Goal: Task Accomplishment & Management: Manage account settings

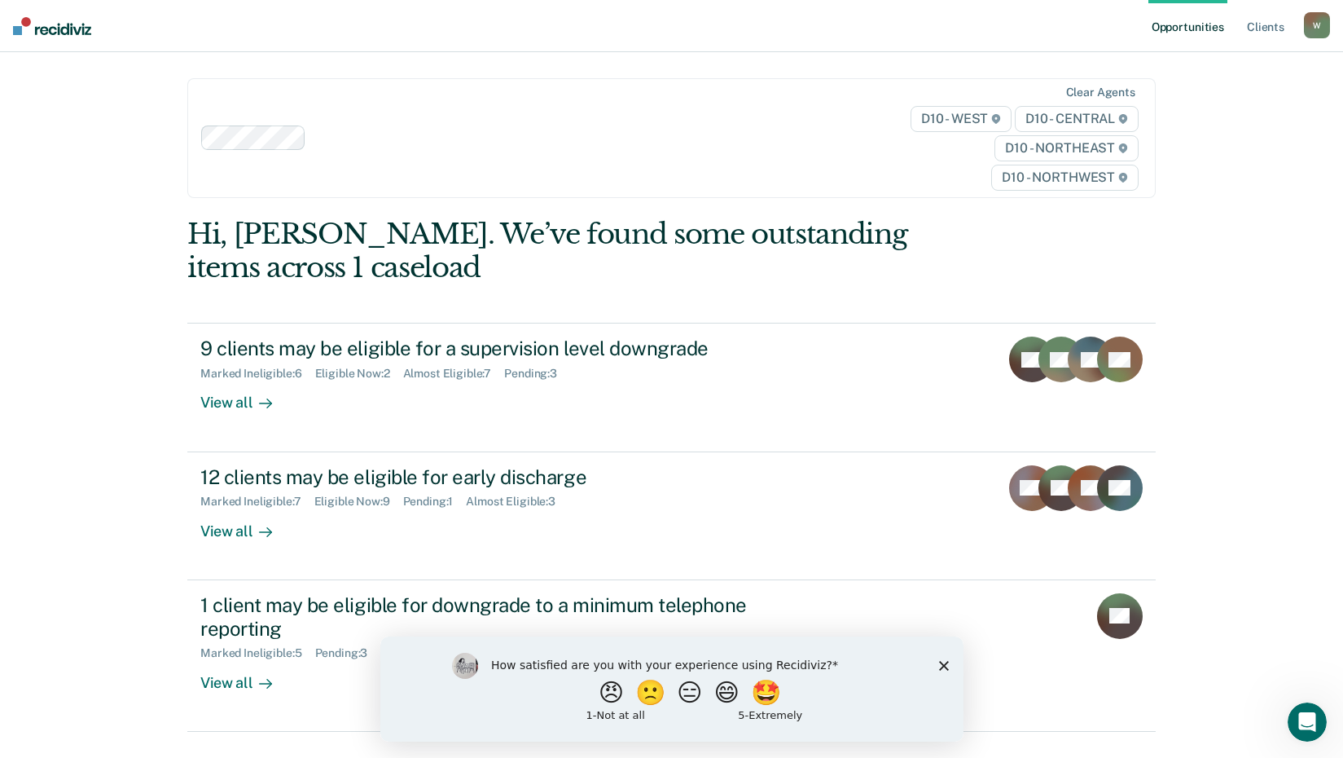
click at [945, 661] on icon "Close survey" at bounding box center [944, 665] width 10 height 10
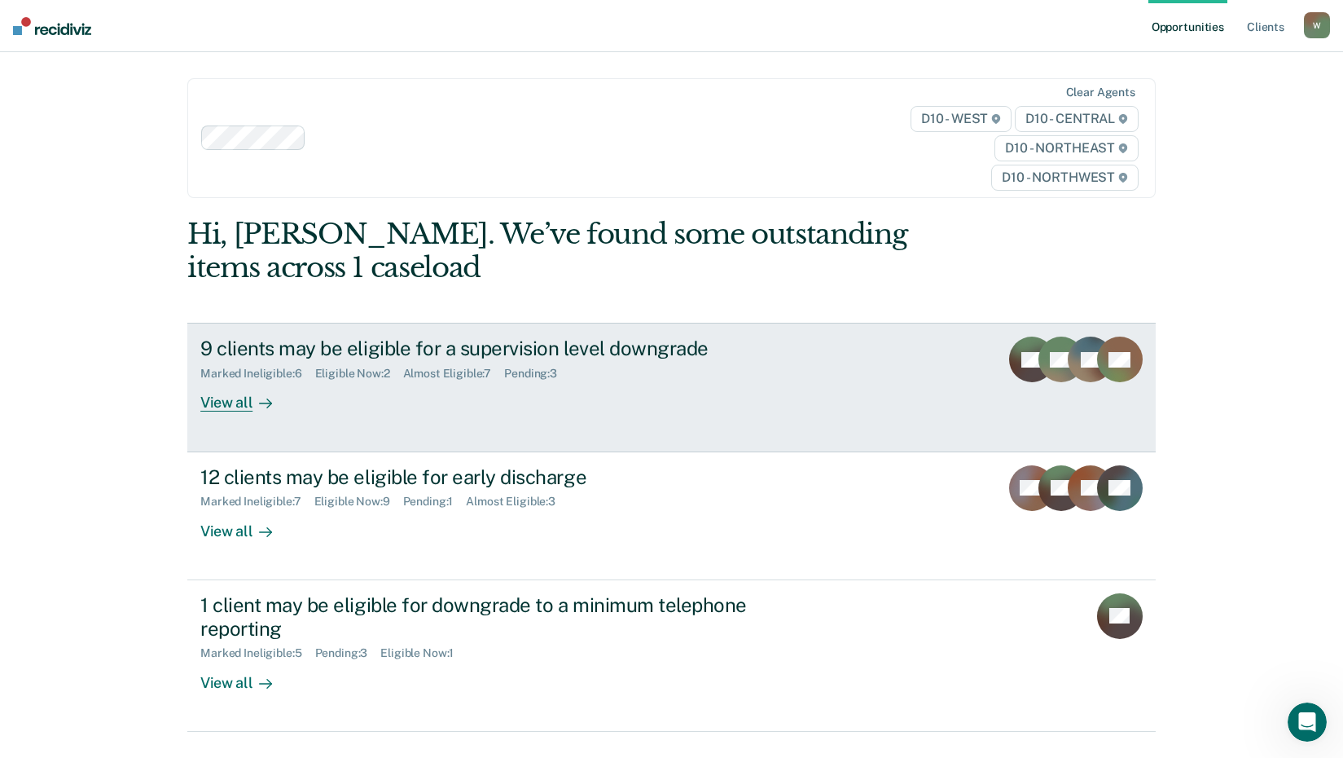
scroll to position [74, 0]
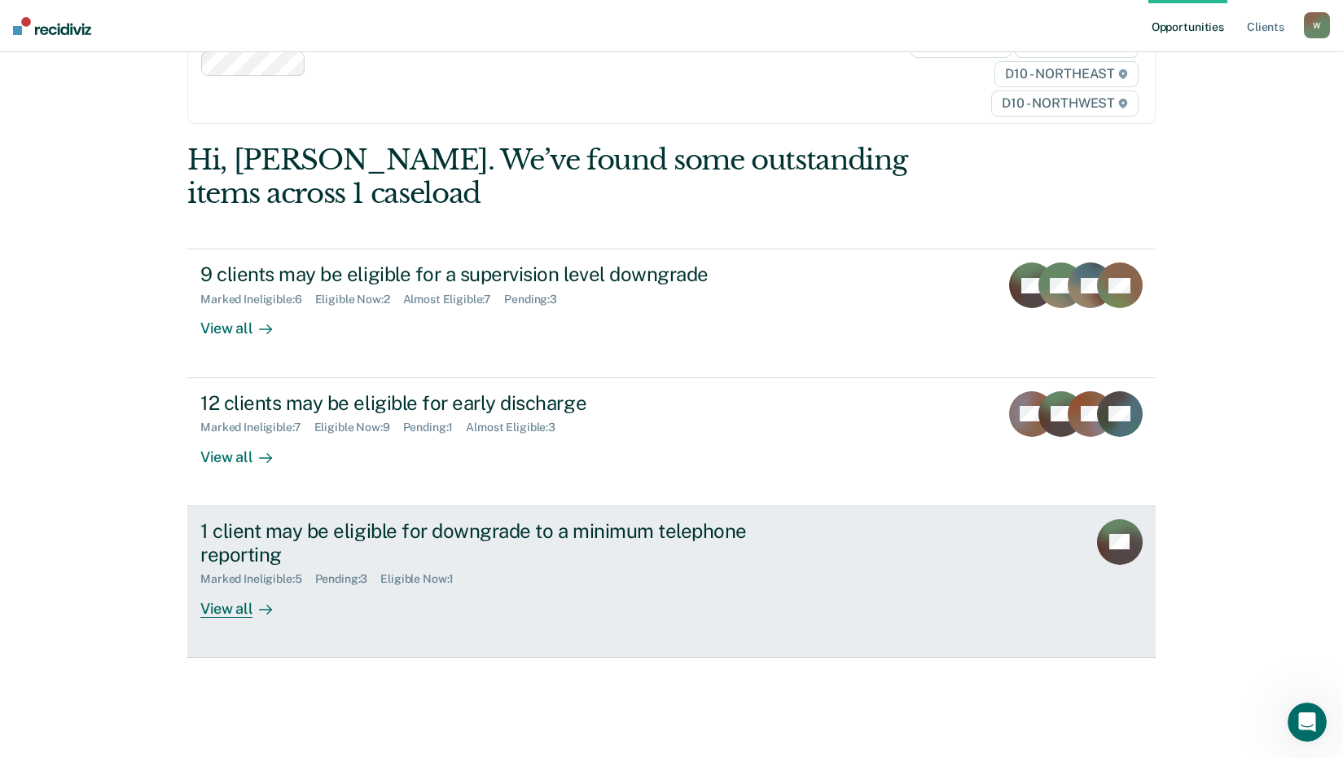
click at [225, 615] on div "View all" at bounding box center [245, 602] width 91 height 32
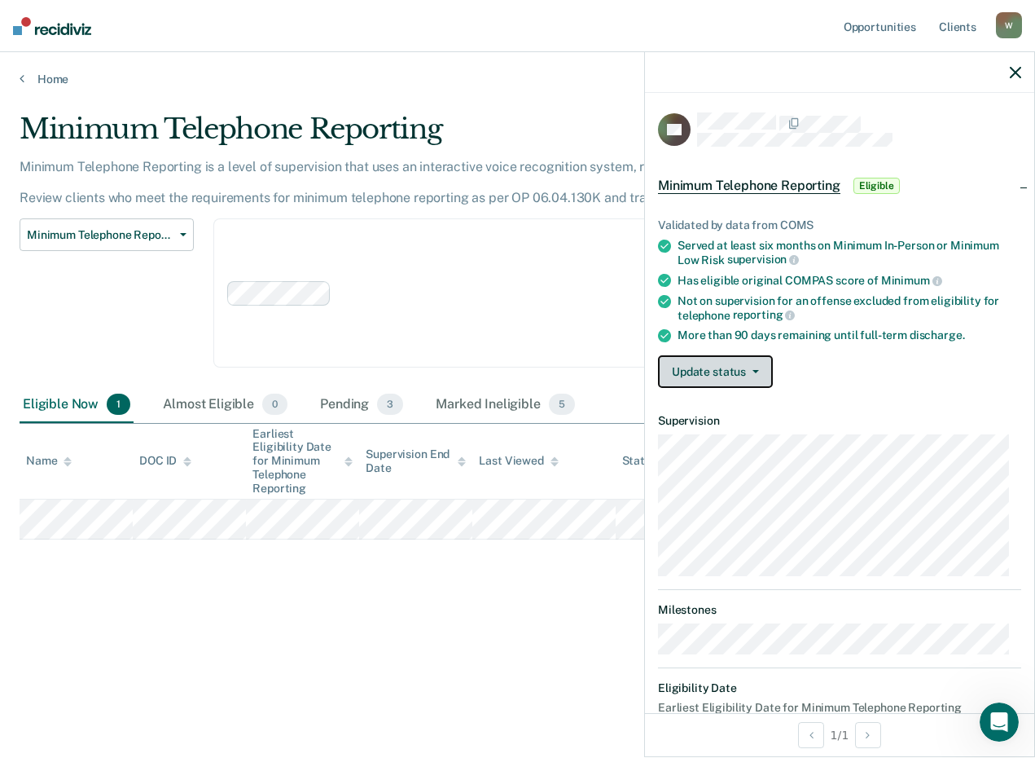
click at [764, 371] on button "Update status" at bounding box center [715, 371] width 115 height 33
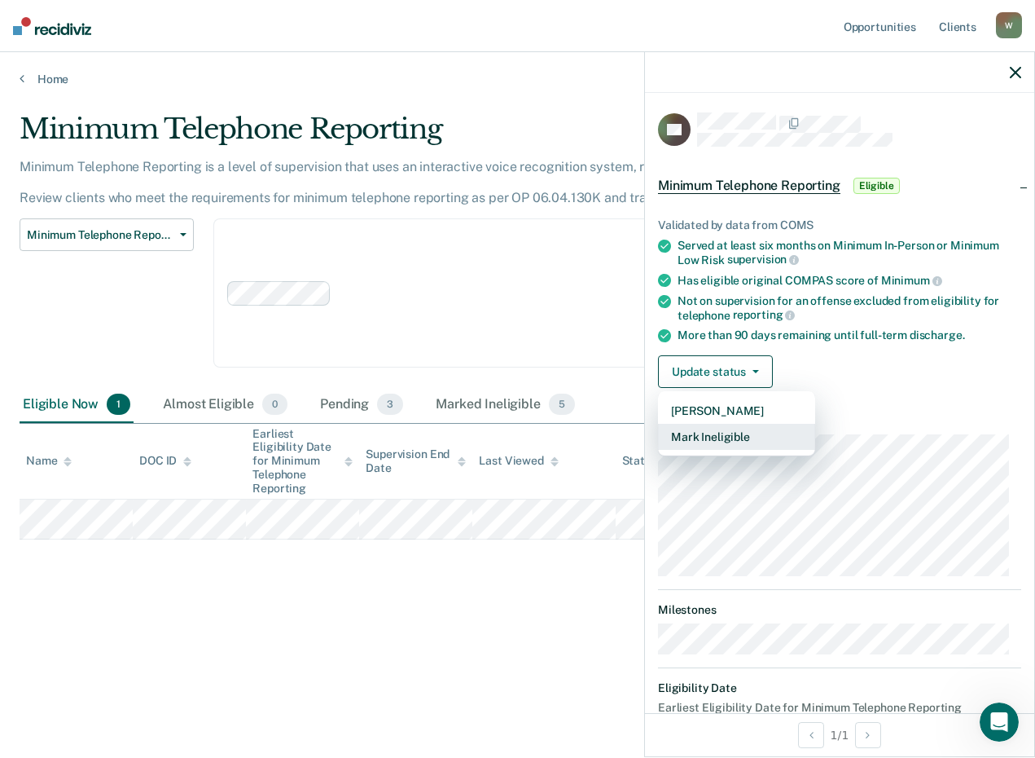
click at [740, 434] on button "Mark Ineligible" at bounding box center [736, 437] width 157 height 26
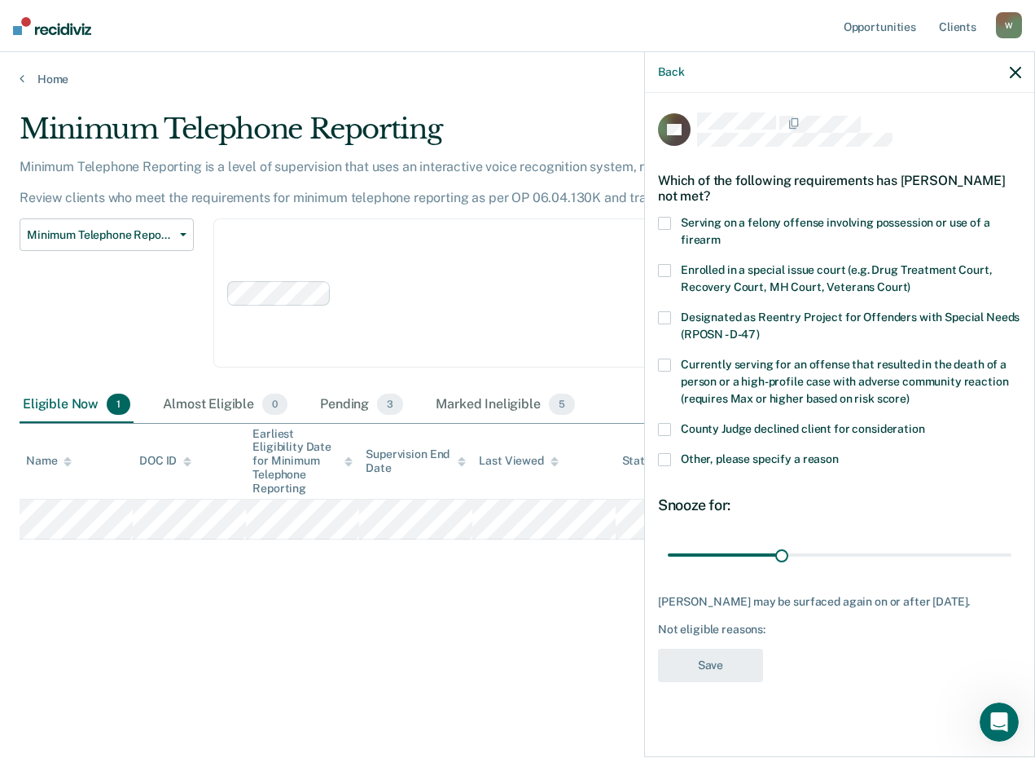
click at [673, 456] on label "Other, please specify a reason" at bounding box center [839, 461] width 363 height 17
click at [839, 453] on input "Other, please specify a reason" at bounding box center [839, 453] width 0 height 0
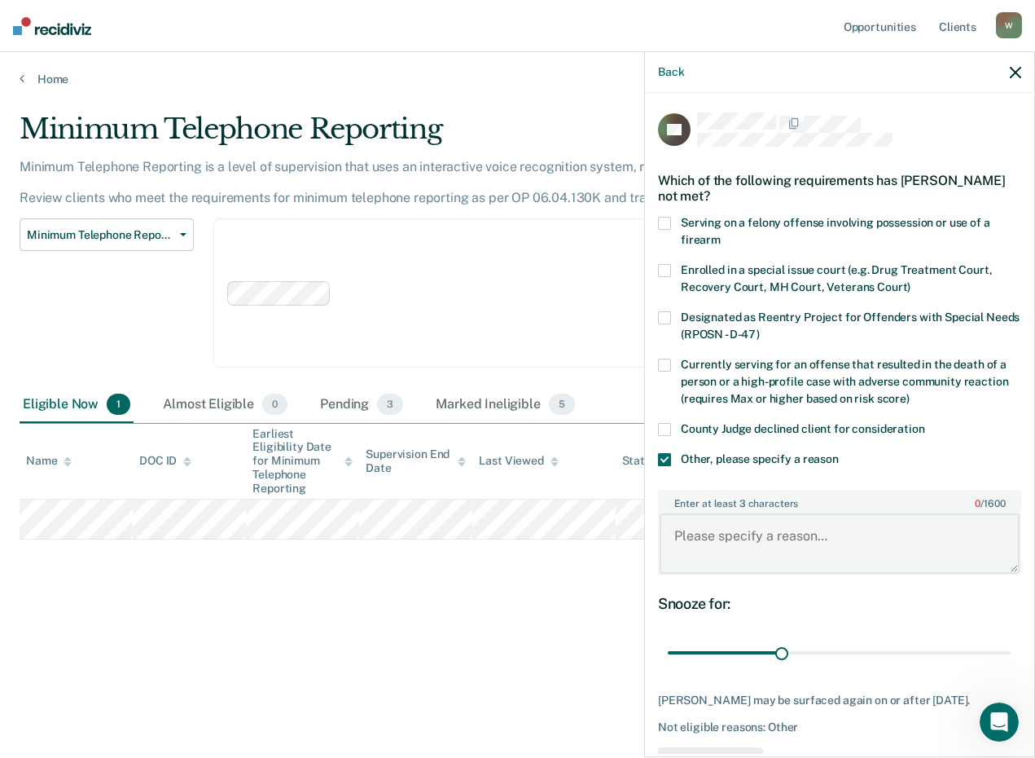
click at [755, 515] on textarea "Enter at least 3 characters 0 / 1600" at bounding box center [840, 543] width 360 height 60
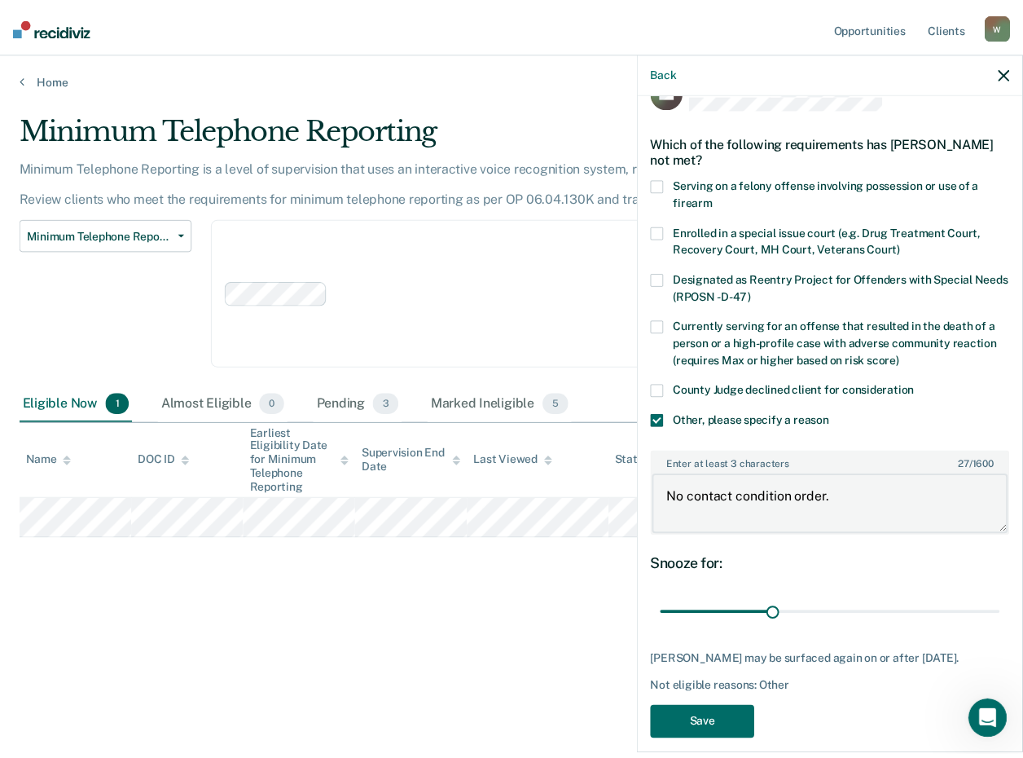
scroll to position [55, 0]
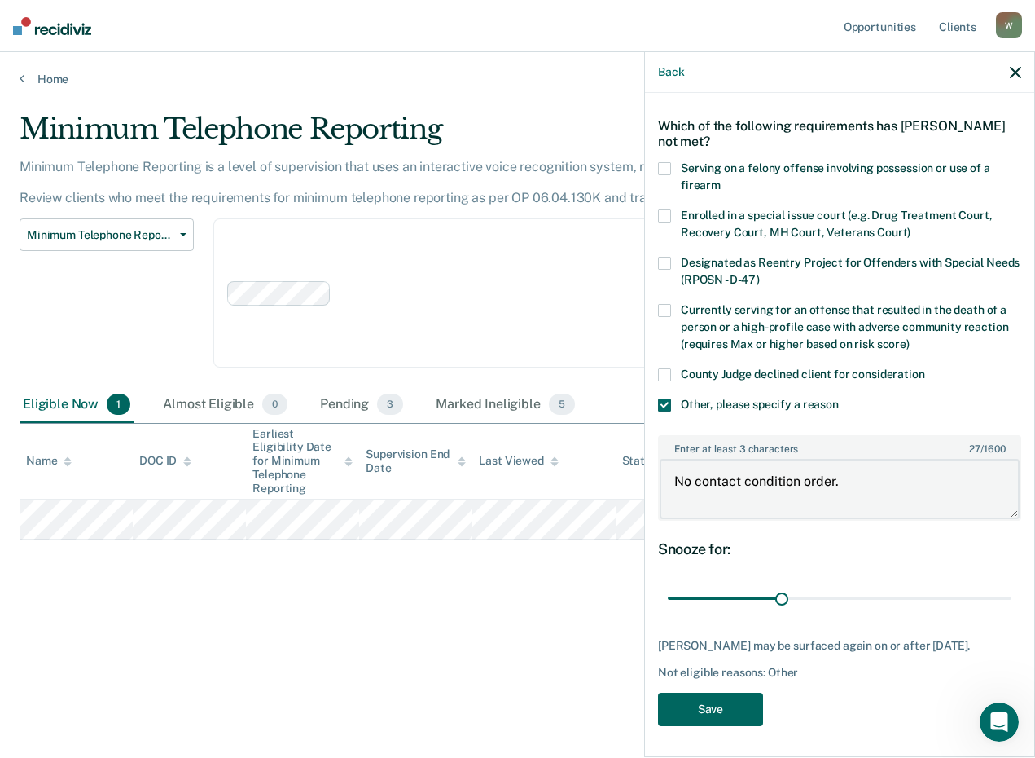
type textarea "No contact condition order."
click at [713, 702] on button "Save" at bounding box center [710, 708] width 105 height 33
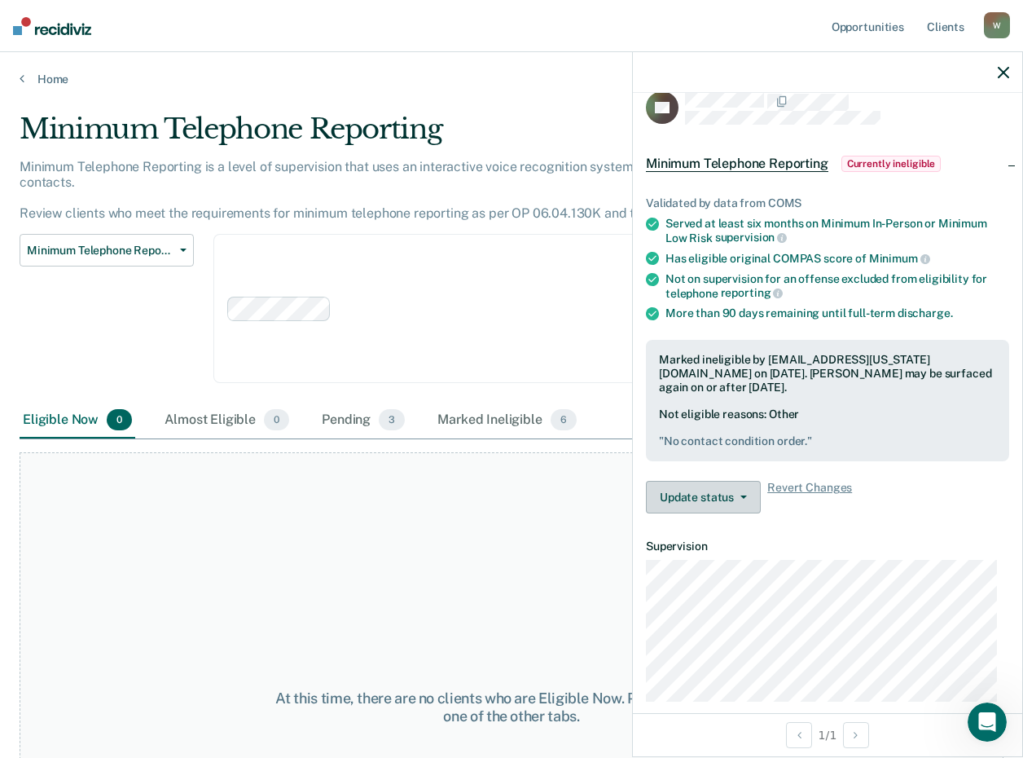
scroll to position [0, 0]
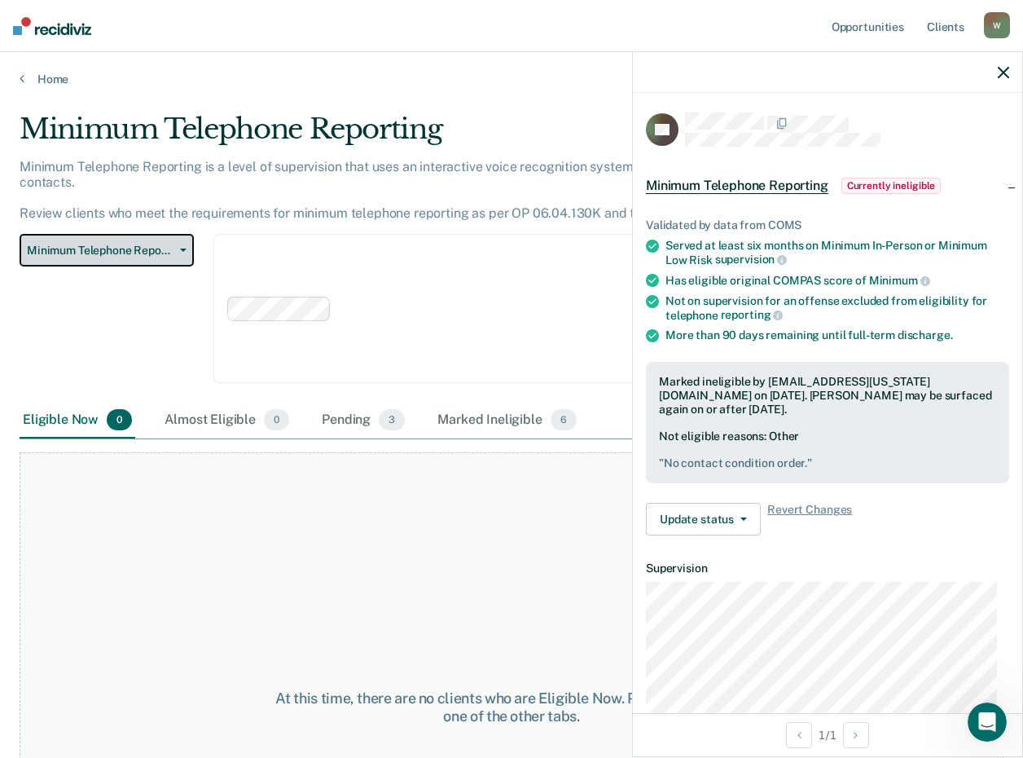
click at [174, 234] on button "Minimum Telephone Reporting" at bounding box center [107, 250] width 174 height 33
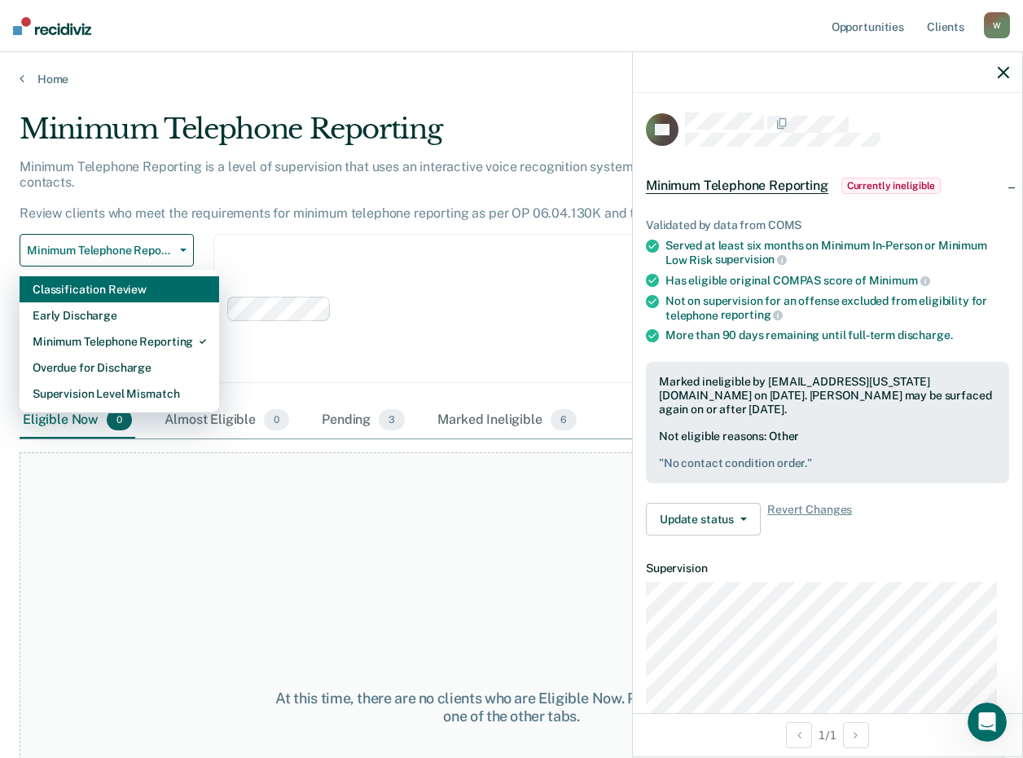
click at [118, 284] on div "Classification Review" at bounding box center [120, 289] width 174 height 26
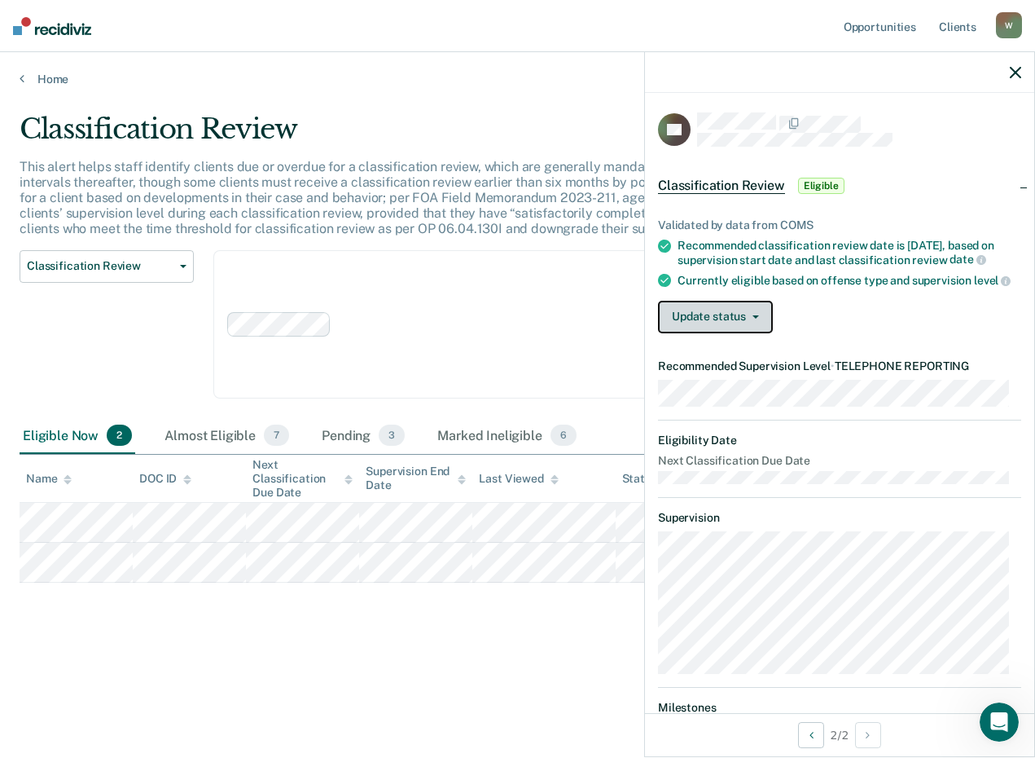
click at [756, 319] on icon "button" at bounding box center [756, 316] width 7 height 3
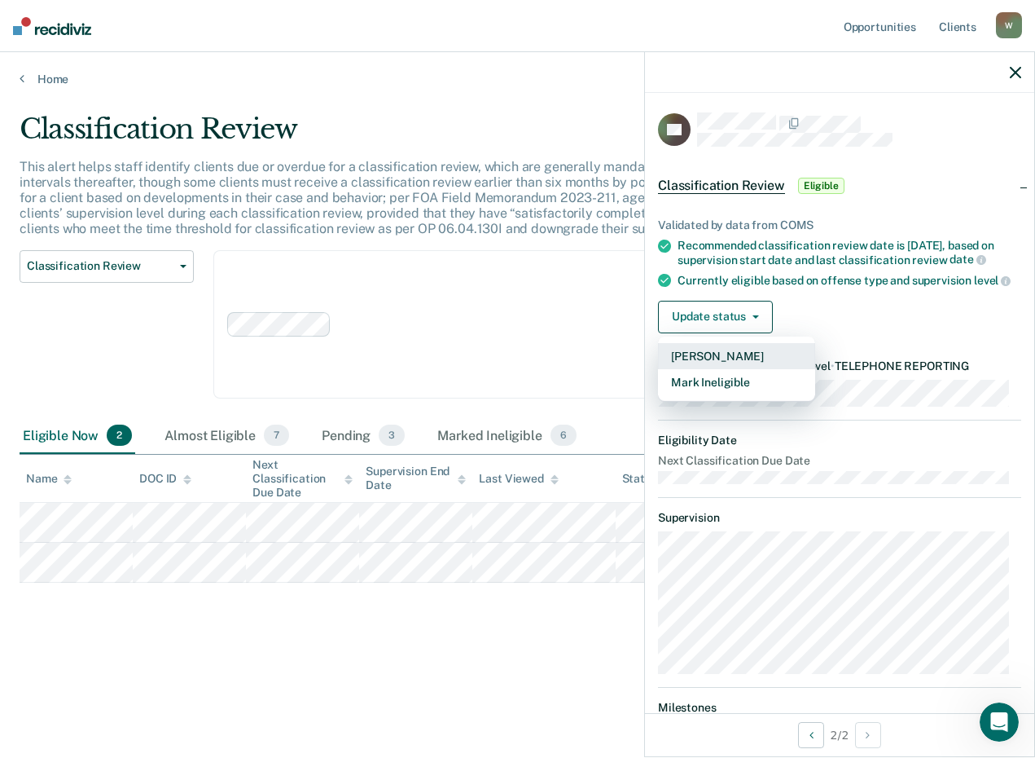
click at [747, 368] on button "[PERSON_NAME]" at bounding box center [736, 356] width 157 height 26
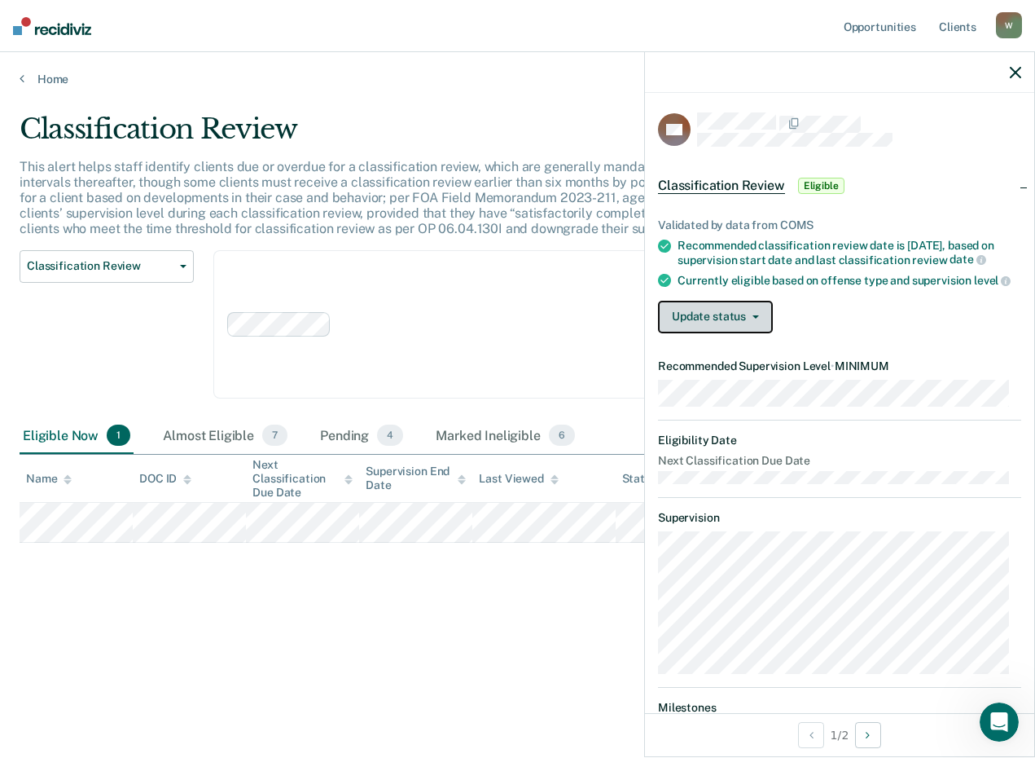
click at [736, 319] on button "Update status" at bounding box center [715, 317] width 115 height 33
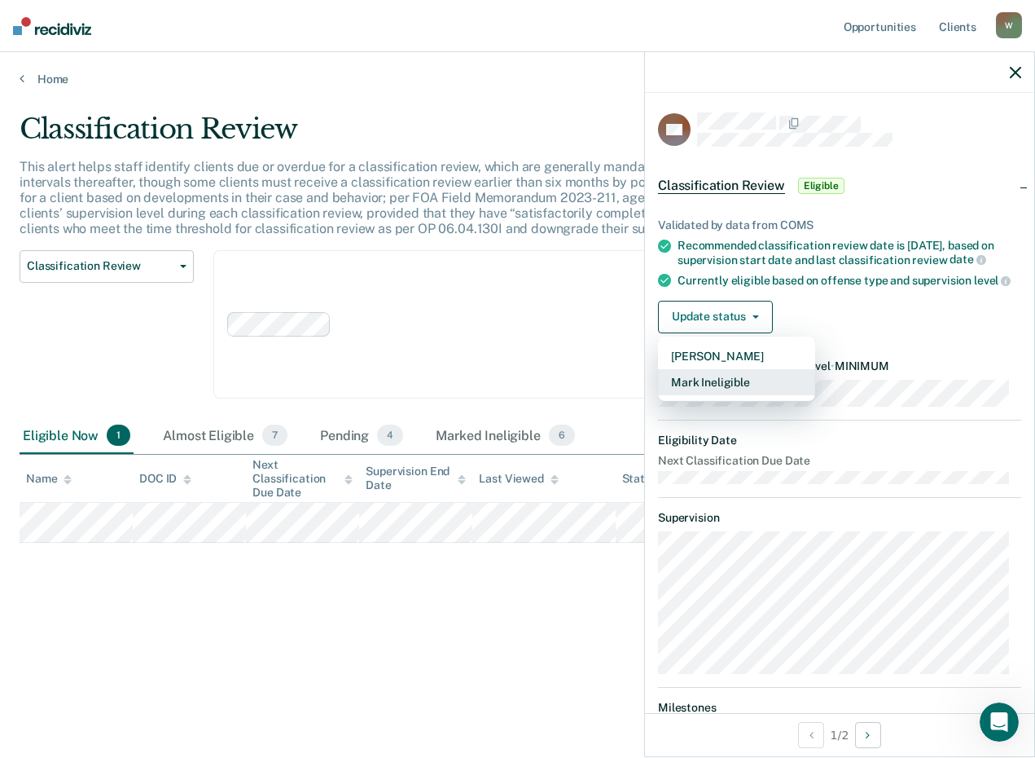
click at [725, 390] on button "Mark Ineligible" at bounding box center [736, 382] width 157 height 26
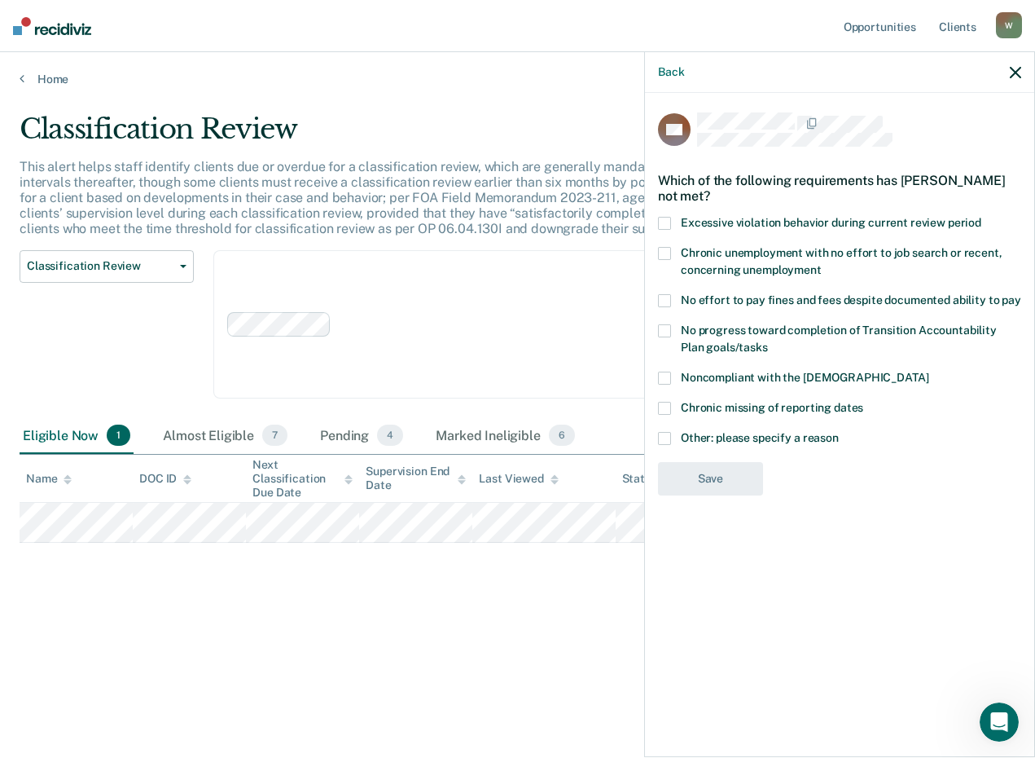
click at [670, 376] on label "Noncompliant with the [DEMOGRAPHIC_DATA]" at bounding box center [839, 379] width 363 height 17
click at [929, 371] on input "Noncompliant with the [DEMOGRAPHIC_DATA]" at bounding box center [929, 371] width 0 height 0
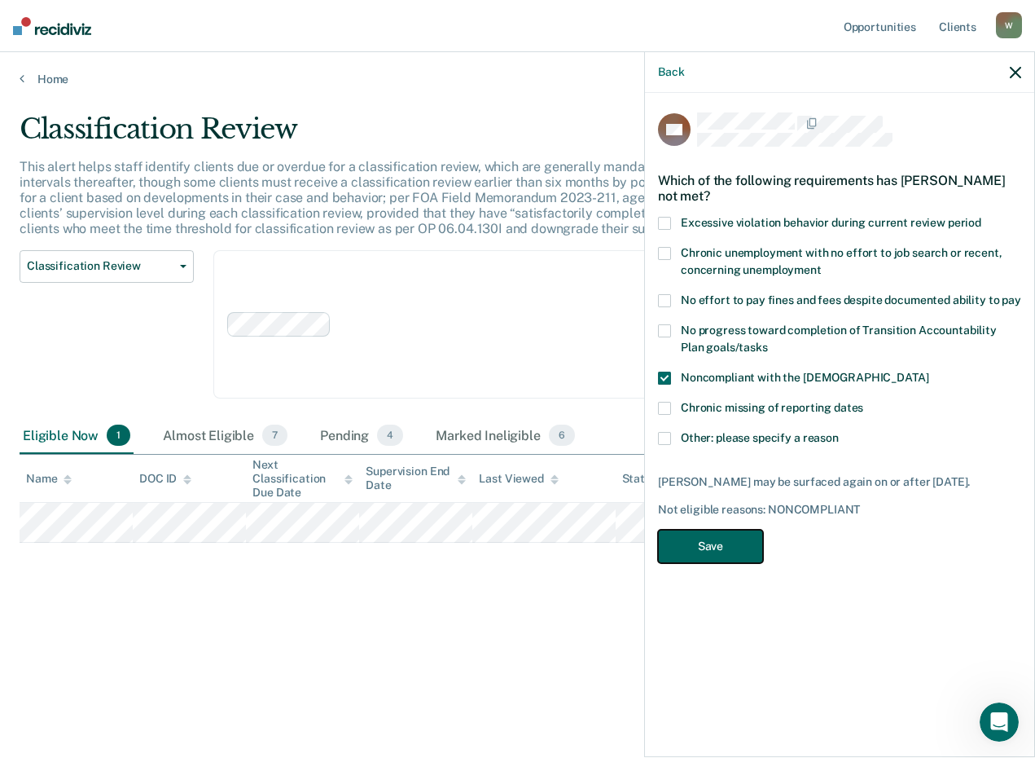
click at [737, 548] on button "Save" at bounding box center [710, 546] width 105 height 33
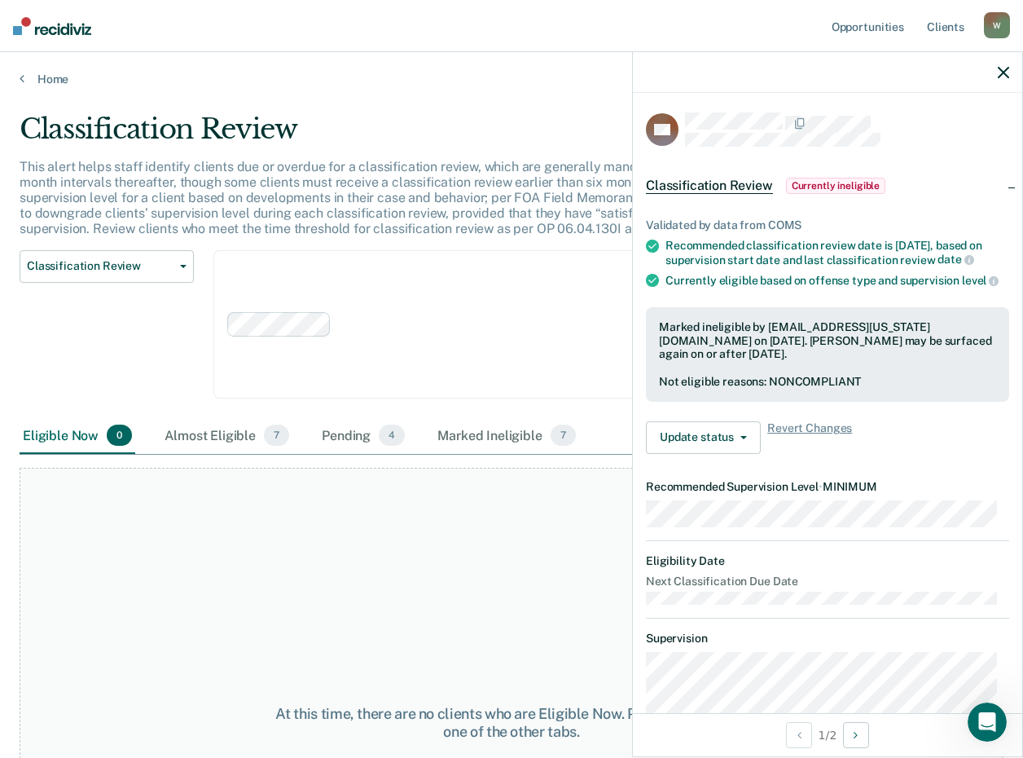
click at [999, 67] on div at bounding box center [827, 72] width 389 height 41
click at [1001, 68] on div at bounding box center [827, 72] width 389 height 41
click at [1002, 68] on icon "button" at bounding box center [1003, 72] width 11 height 11
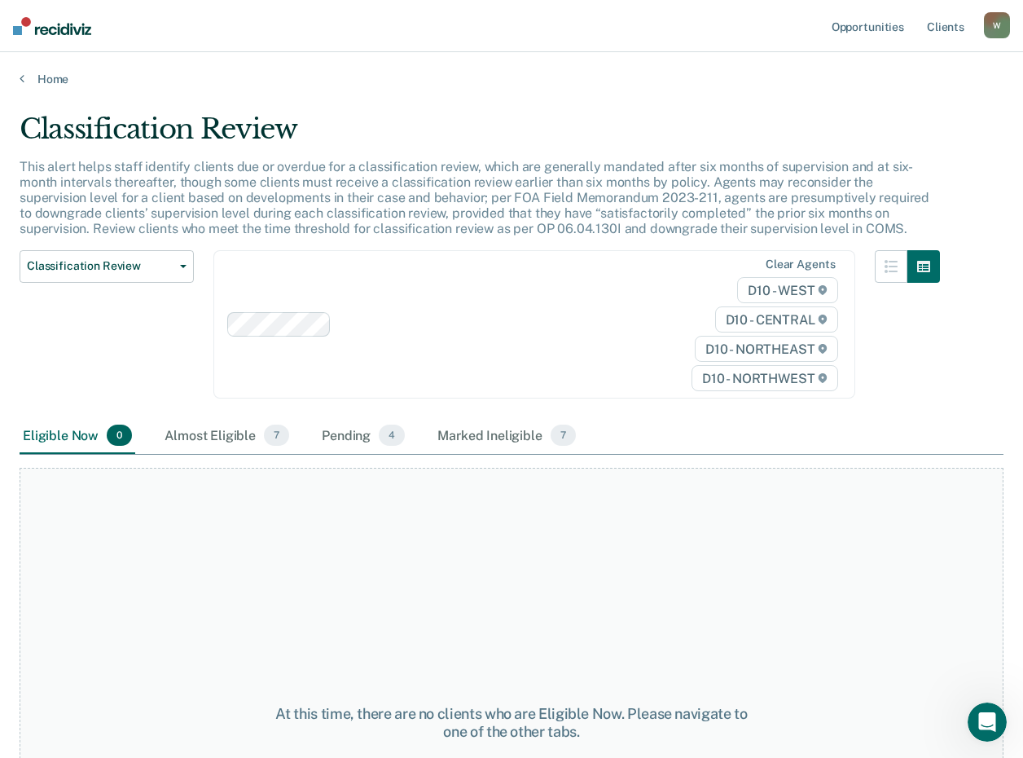
click at [179, 99] on main "Classification Review This alert helps staff identify clients due or overdue fo…" at bounding box center [511, 419] width 1023 height 666
click at [528, 435] on div "Marked Ineligible 7" at bounding box center [506, 436] width 145 height 36
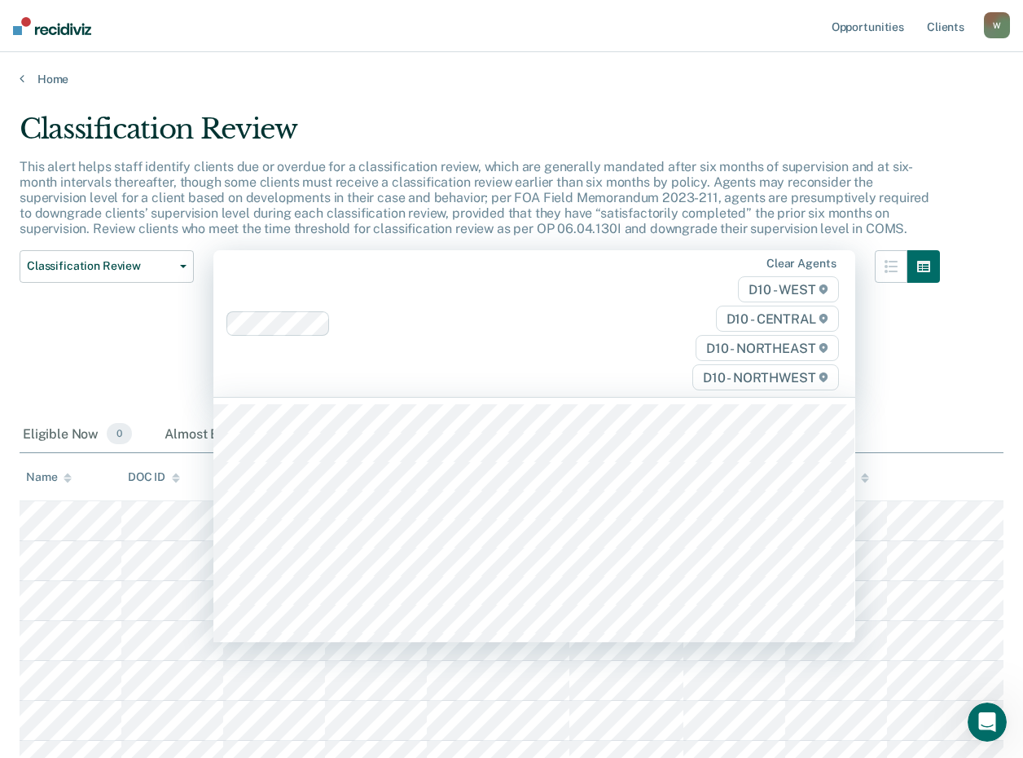
click at [587, 372] on div "Clear agents D10 - WEST D10 - CENTRAL D10 - NORTHEAST D10 - NORTHWEST" at bounding box center [534, 323] width 642 height 147
click at [622, 154] on div "Classification Review" at bounding box center [480, 135] width 921 height 46
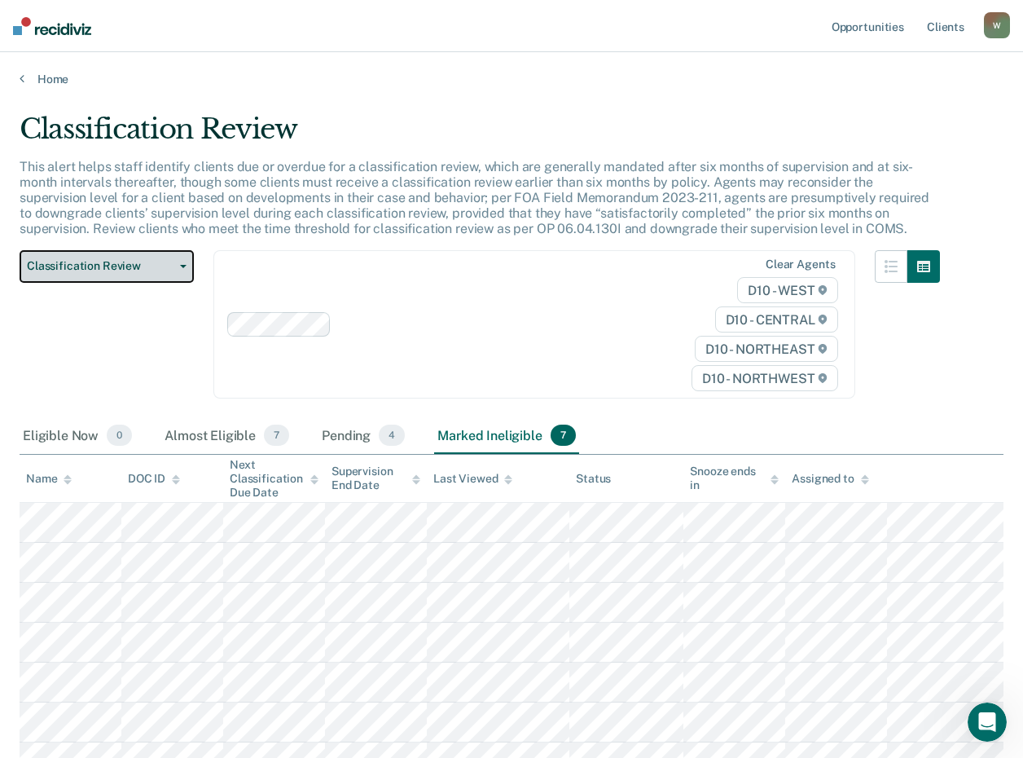
click at [172, 266] on span "Classification Review" at bounding box center [100, 266] width 147 height 14
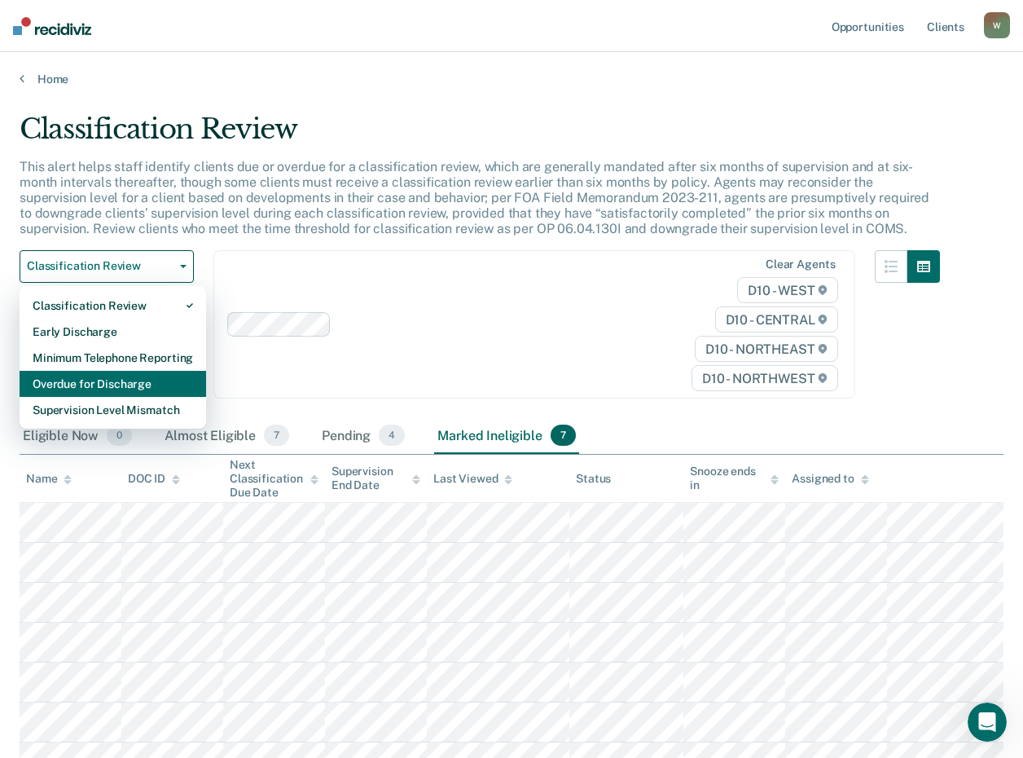
click at [114, 382] on div "Overdue for Discharge" at bounding box center [113, 384] width 160 height 26
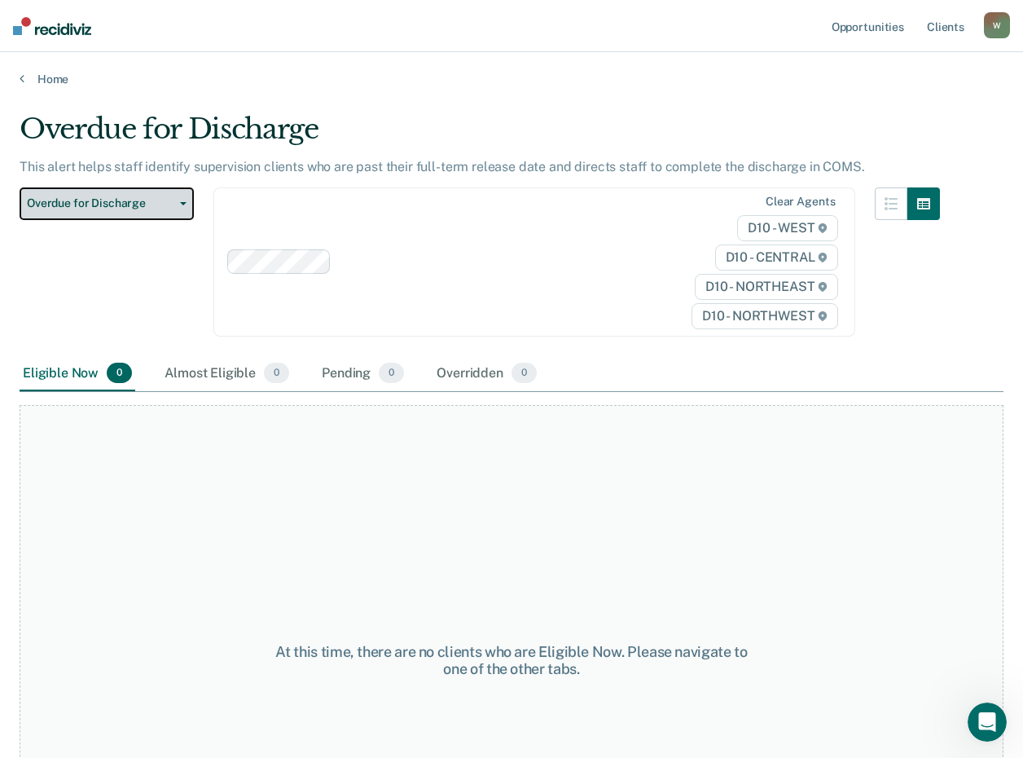
click at [178, 201] on button "Overdue for Discharge" at bounding box center [107, 203] width 174 height 33
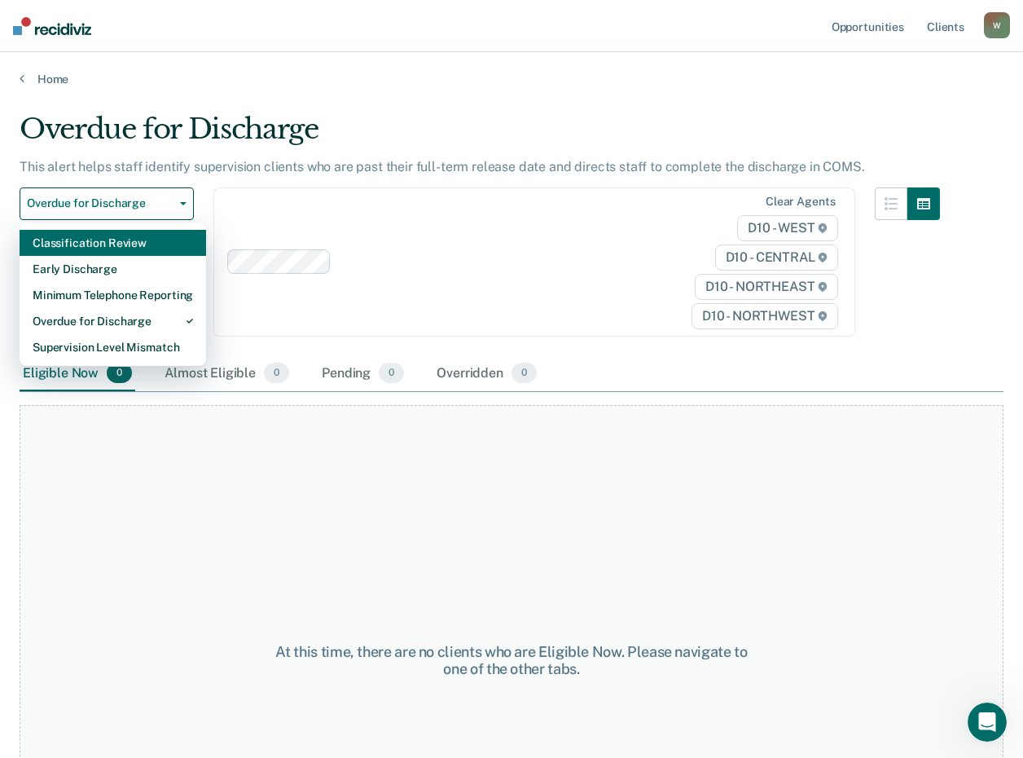
click at [107, 241] on div "Classification Review" at bounding box center [113, 243] width 160 height 26
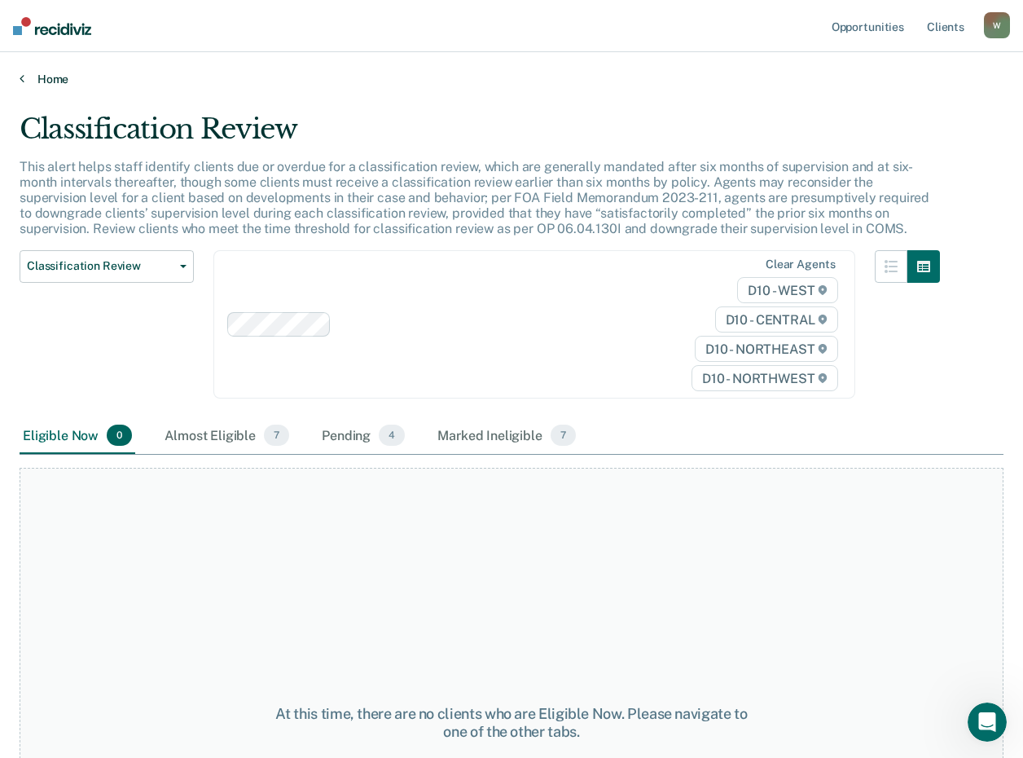
click at [56, 79] on link "Home" at bounding box center [512, 79] width 984 height 15
